Goal: Transaction & Acquisition: Purchase product/service

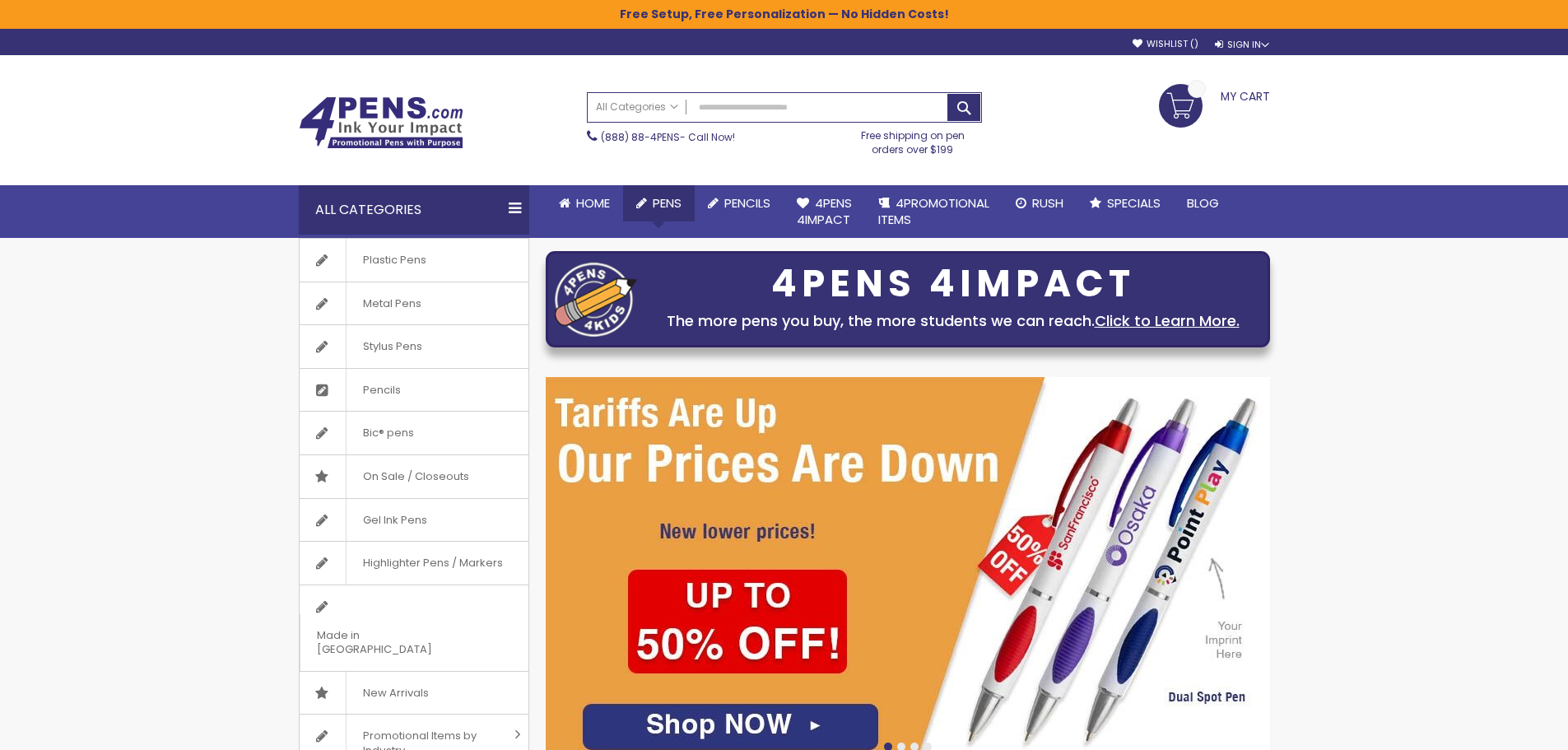
click at [654, 197] on span "Pens" at bounding box center [667, 203] width 29 height 17
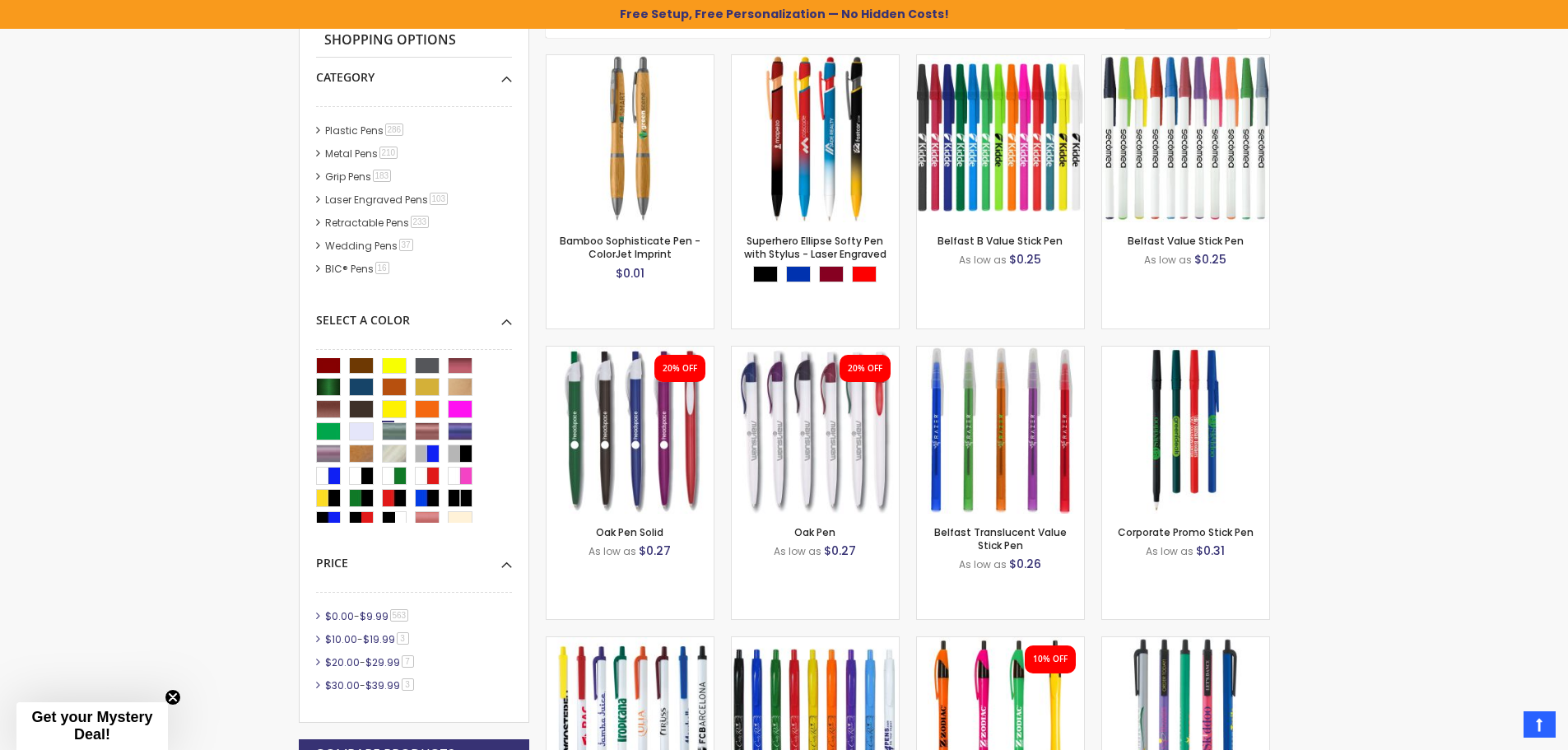
scroll to position [523, 0]
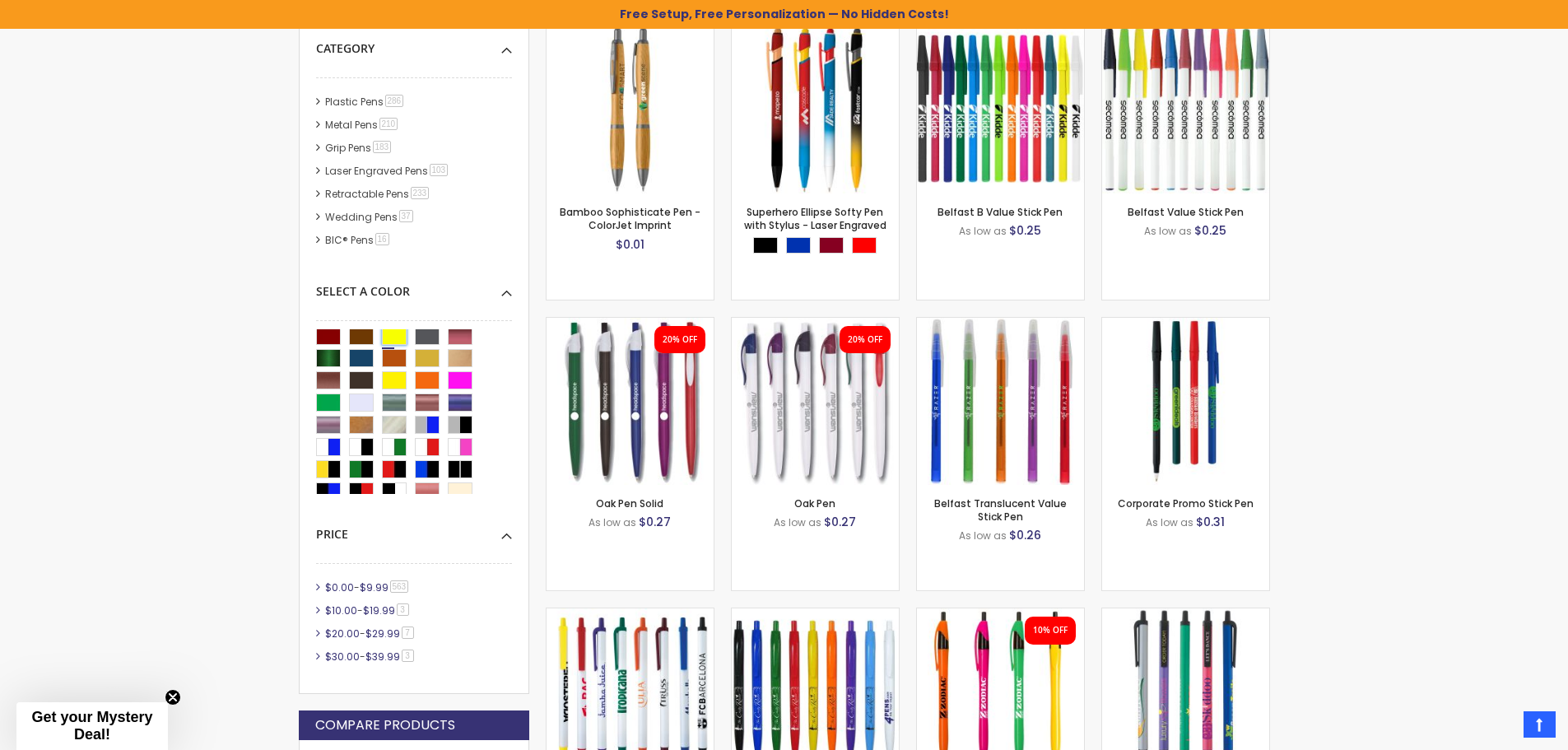
click at [392, 340] on div "Yellow" at bounding box center [393, 335] width 24 height 18
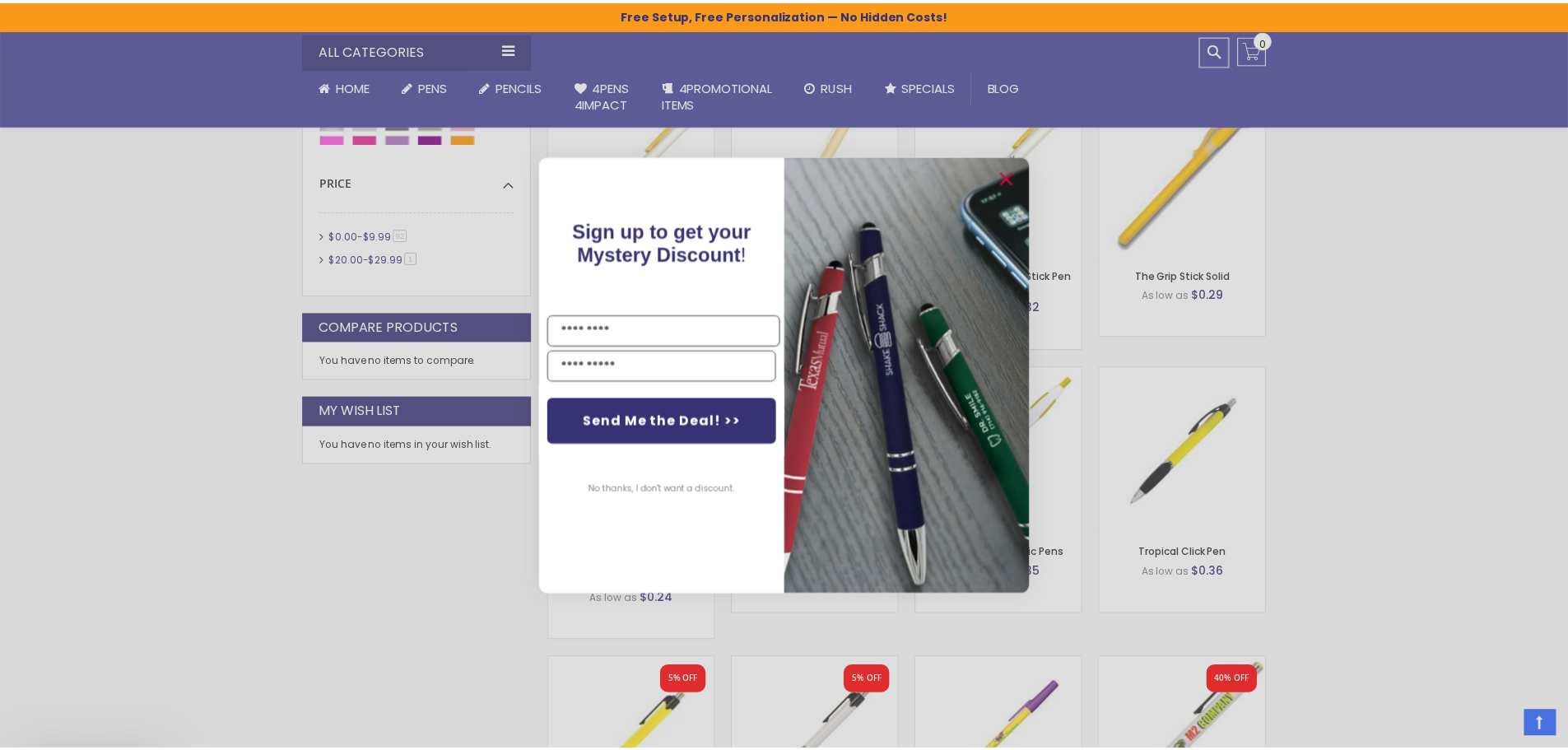
scroll to position [1016, 0]
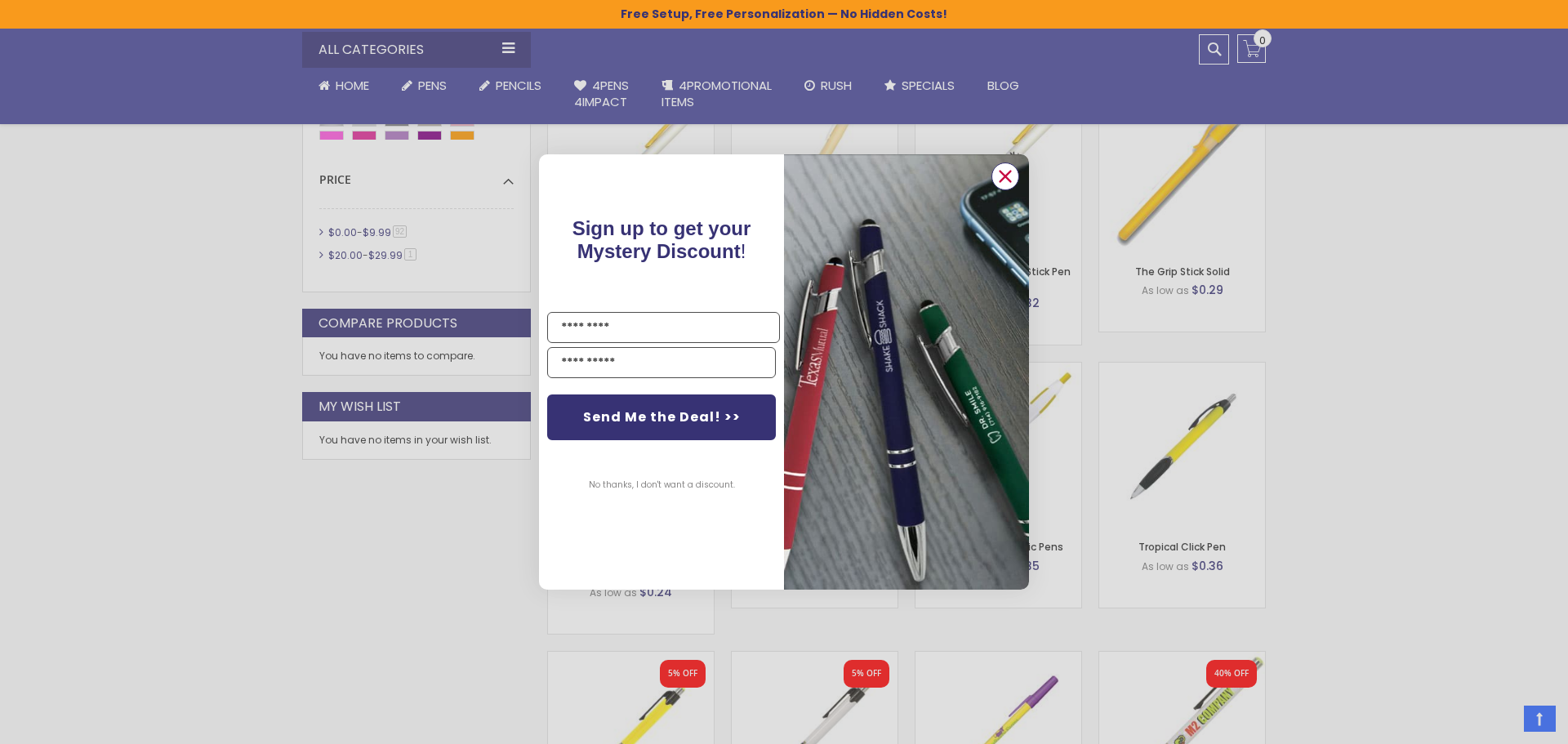
click at [1002, 176] on circle "Close dialog" at bounding box center [1005, 175] width 24 height 24
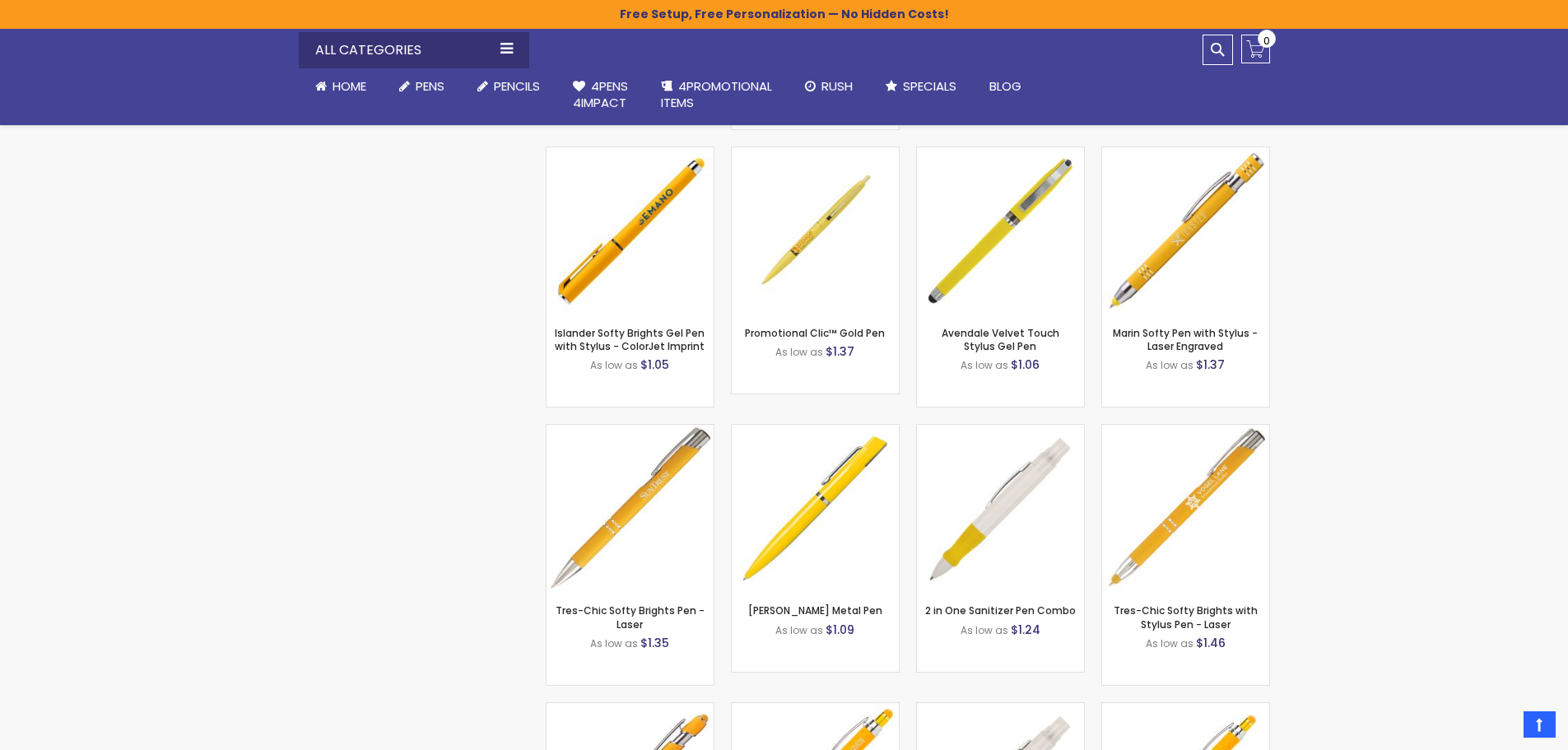
scroll to position [4802, 0]
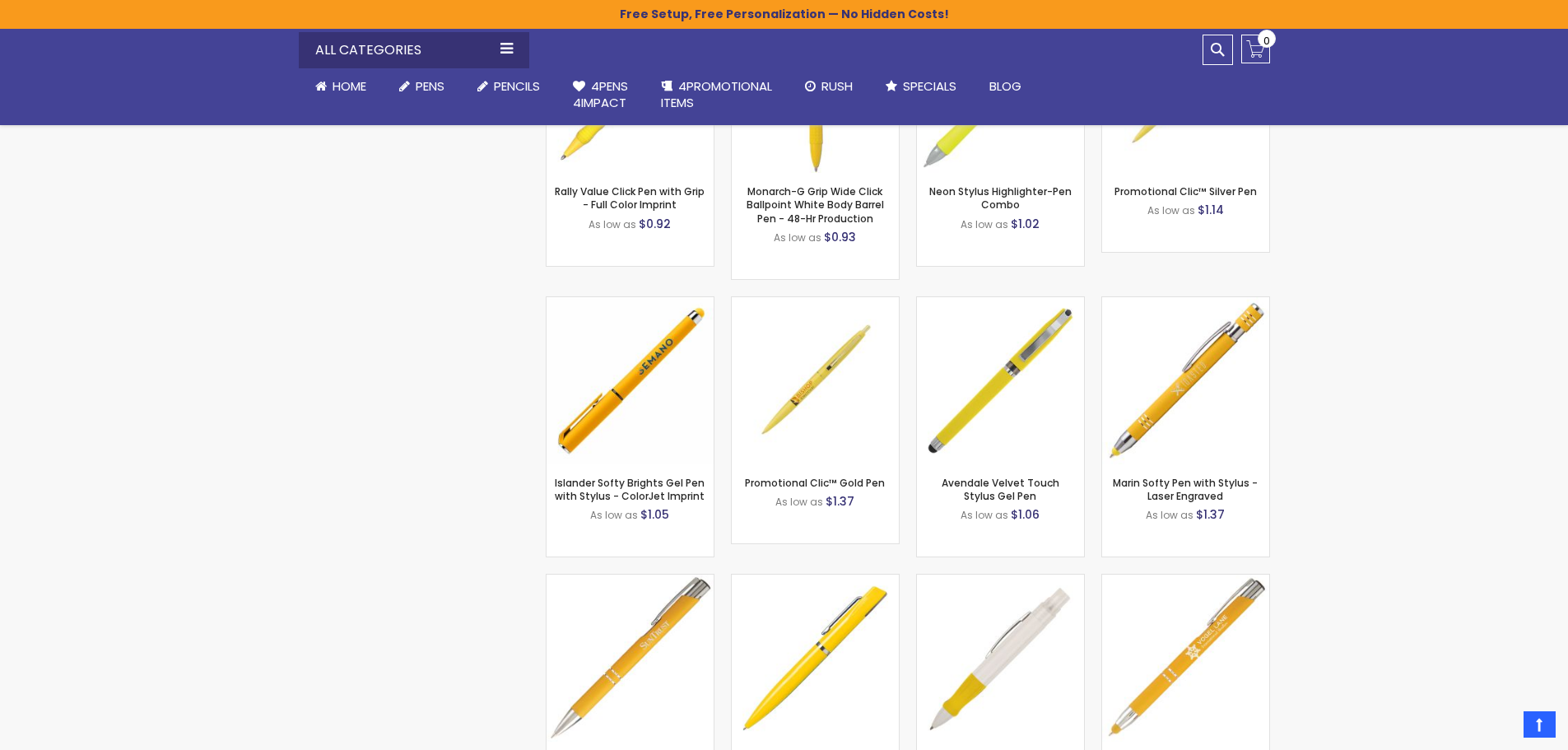
scroll to position [523, 0]
